Goal: Transaction & Acquisition: Subscribe to service/newsletter

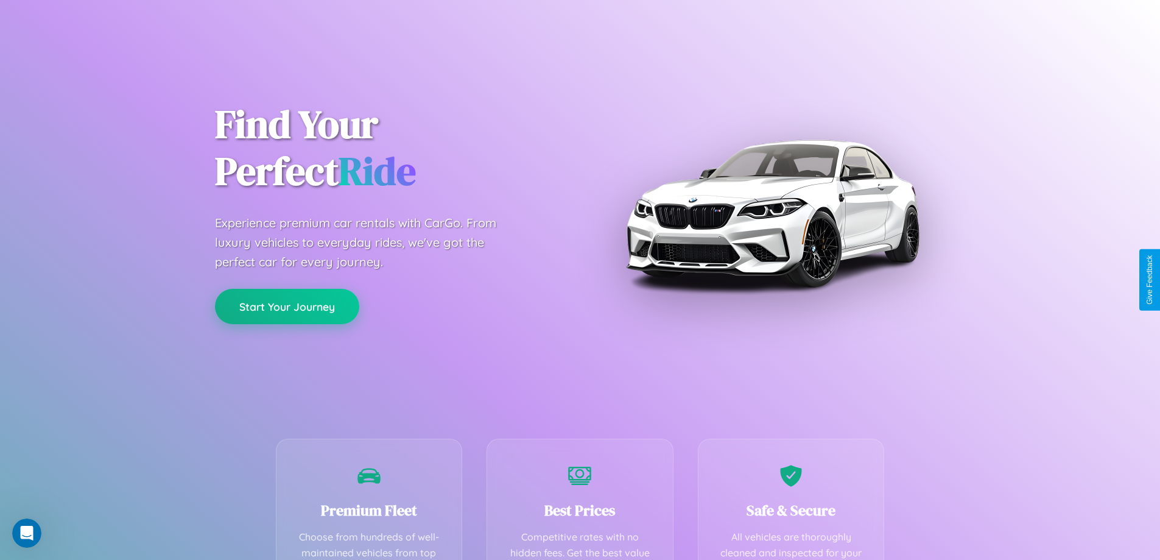
click at [287, 306] on button "Start Your Journey" at bounding box center [287, 306] width 144 height 35
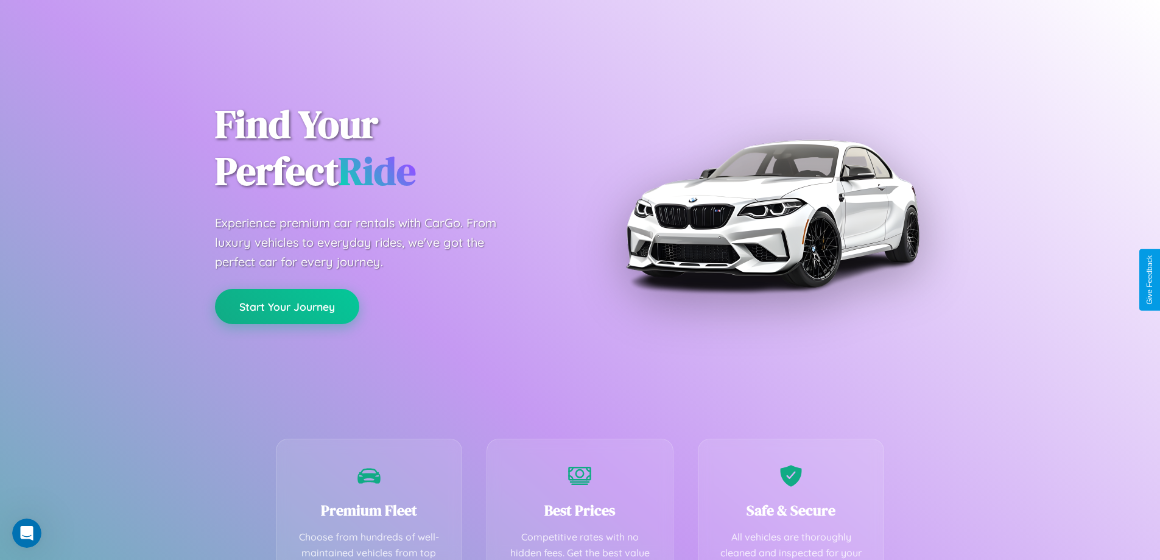
click at [287, 306] on button "Start Your Journey" at bounding box center [287, 306] width 144 height 35
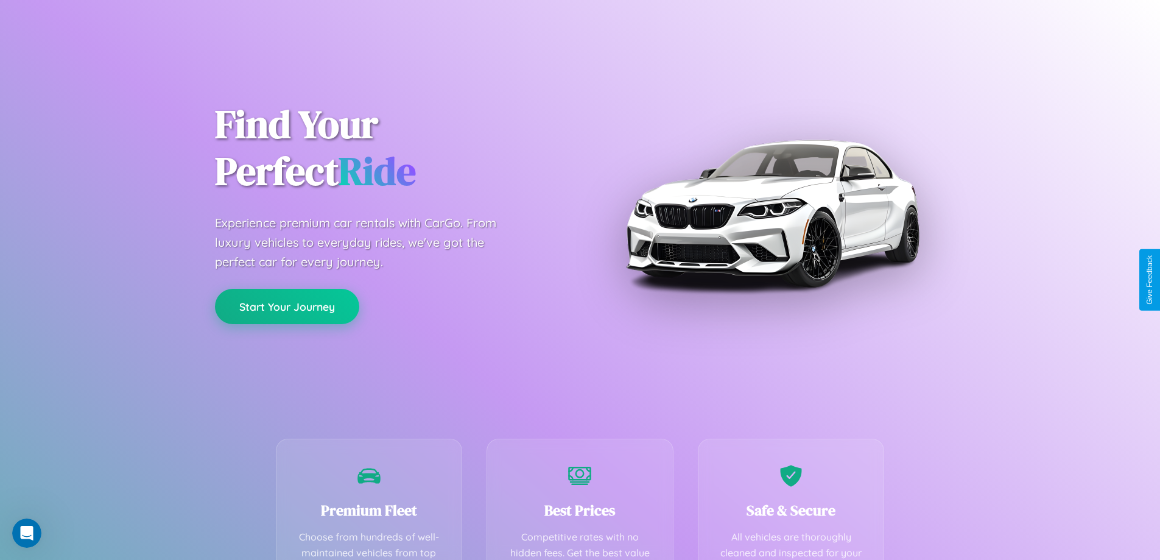
click at [287, 306] on button "Start Your Journey" at bounding box center [287, 306] width 144 height 35
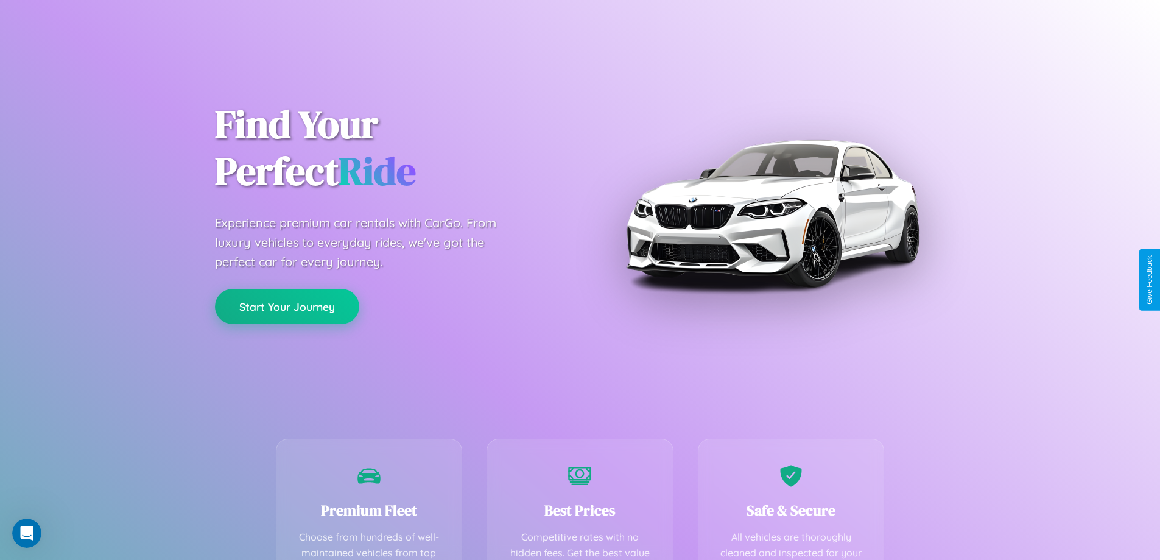
click at [287, 306] on button "Start Your Journey" at bounding box center [287, 306] width 144 height 35
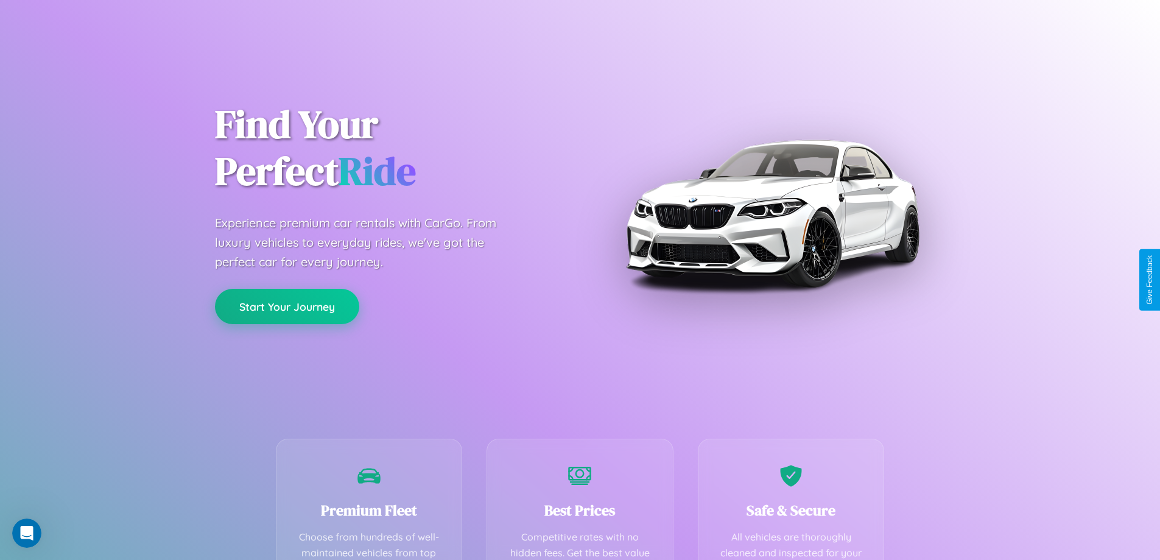
click at [287, 306] on button "Start Your Journey" at bounding box center [287, 306] width 144 height 35
